Goal: Information Seeking & Learning: Check status

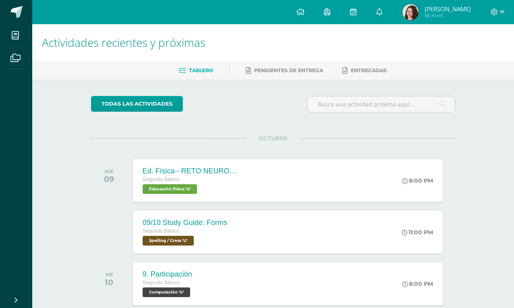
click at [494, 7] on div at bounding box center [497, 12] width 33 height 24
click at [494, 10] on icon at bounding box center [494, 11] width 7 height 7
click at [479, 55] on span "Cerrar sesión" at bounding box center [477, 56] width 36 height 8
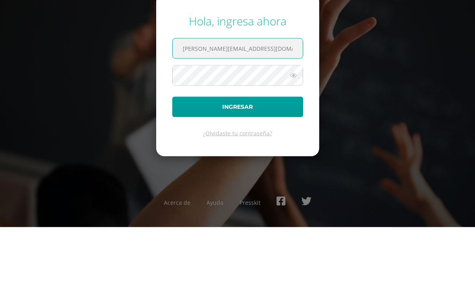
type input "juan.olivet@centroeducativoelvalle.edu.gt"
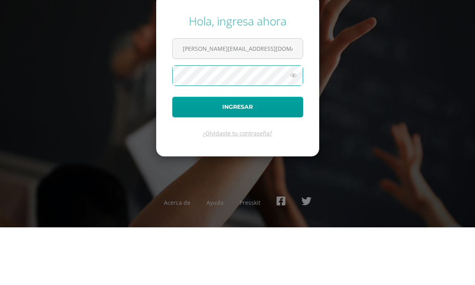
click at [293, 128] on icon at bounding box center [293, 133] width 10 height 10
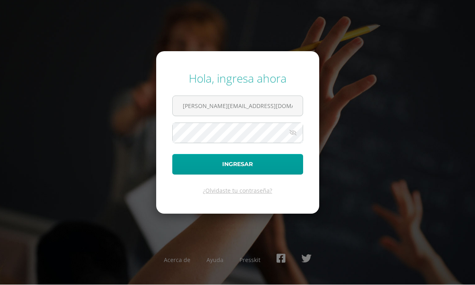
click at [258, 159] on button "Ingresar" at bounding box center [237, 164] width 131 height 21
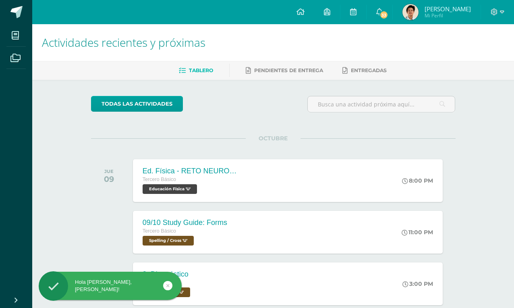
click at [392, 8] on link "33" at bounding box center [380, 12] width 26 height 24
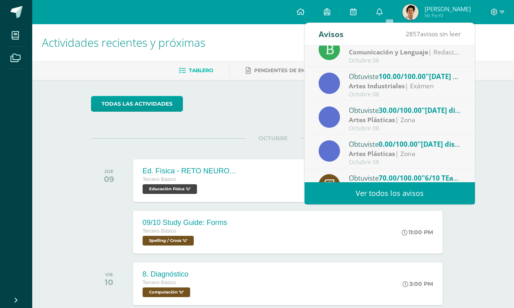
scroll to position [8, 0]
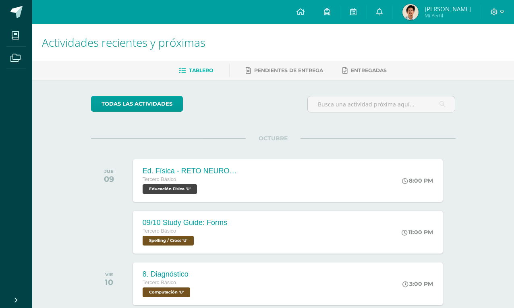
click at [482, 106] on div "Actividades recientes y próximas Tablero Pendientes de entrega Entregadas todas…" at bounding box center [273, 267] width 482 height 486
click at [437, 9] on span "[PERSON_NAME]" at bounding box center [448, 9] width 46 height 8
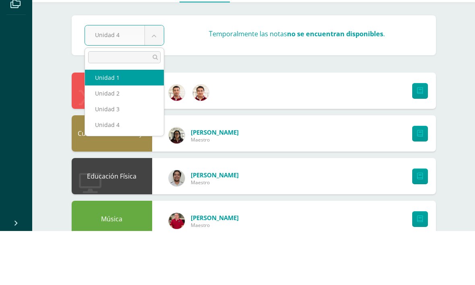
select select "Unidad 1"
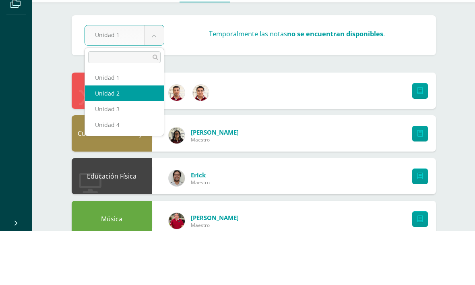
select select "Unidad 2"
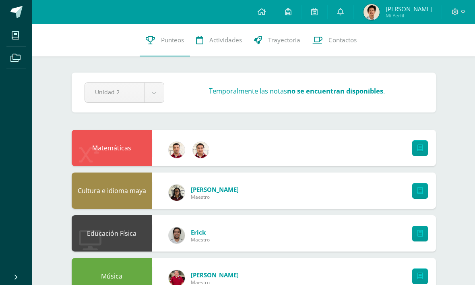
click at [328, 17] on link at bounding box center [315, 12] width 26 height 24
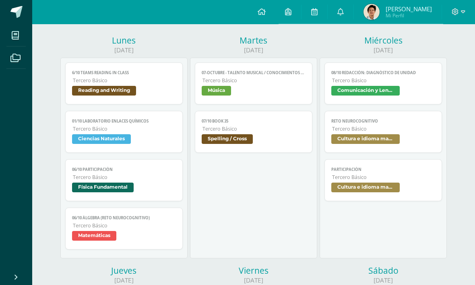
scroll to position [98, 0]
click at [149, 84] on span "Tercero Básico" at bounding box center [124, 80] width 103 height 7
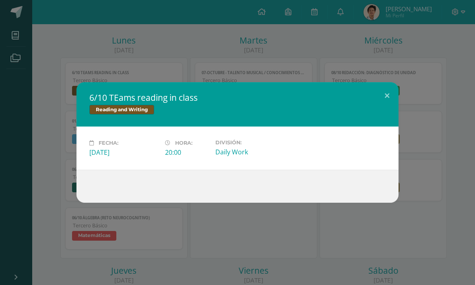
click at [390, 99] on button at bounding box center [387, 95] width 23 height 27
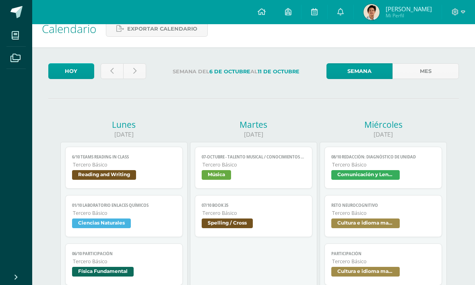
scroll to position [9, 0]
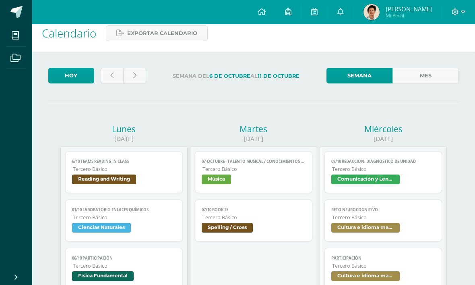
click at [112, 75] on icon at bounding box center [111, 75] width 3 height 7
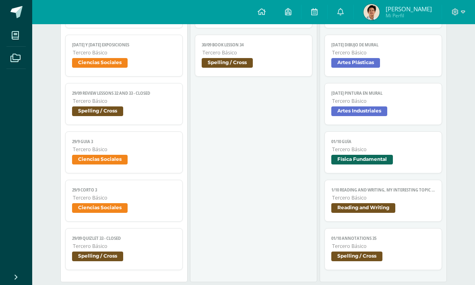
scroll to position [214, 0]
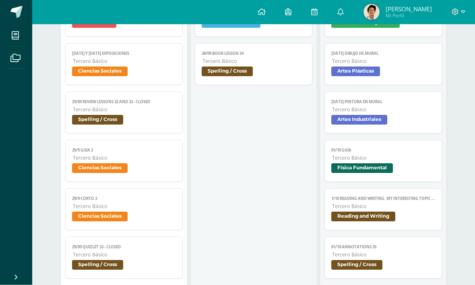
click at [383, 162] on link "01/10 Guía Tercero Básico Física Fundamental" at bounding box center [383, 161] width 117 height 42
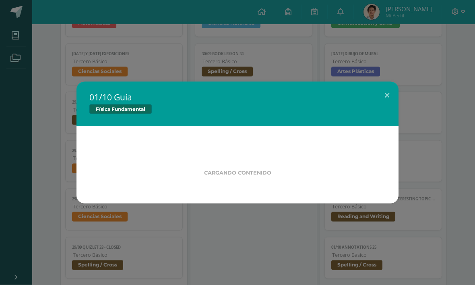
scroll to position [214, 0]
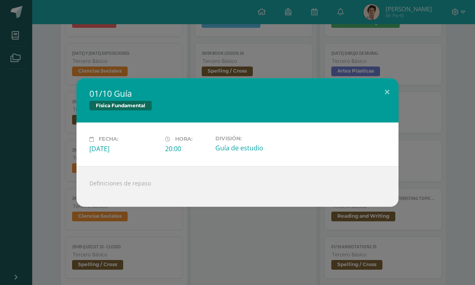
click at [386, 97] on button at bounding box center [387, 91] width 23 height 27
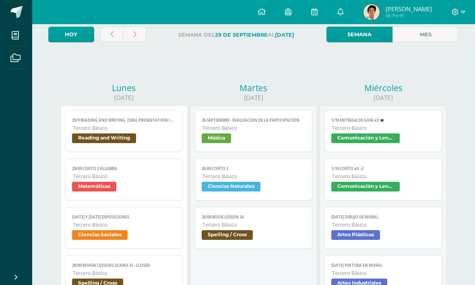
scroll to position [0, 0]
